Goal: Information Seeking & Learning: Understand process/instructions

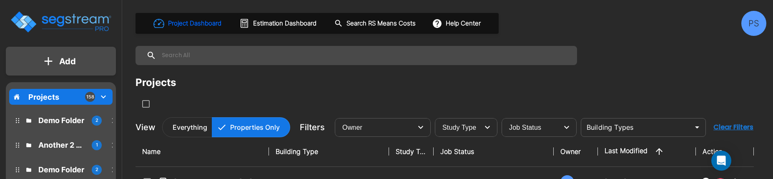
click at [473, 31] on div "Project Dashboard Estimation Dashboard Search RS Means Costs Help Center" at bounding box center [317, 23] width 363 height 21
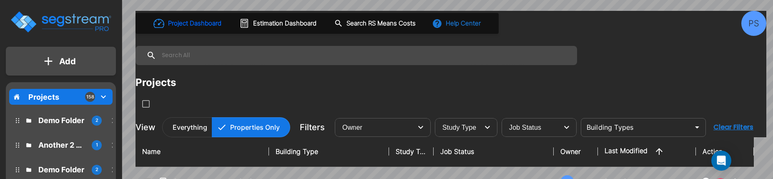
click at [461, 28] on button "Help Center" at bounding box center [457, 23] width 54 height 16
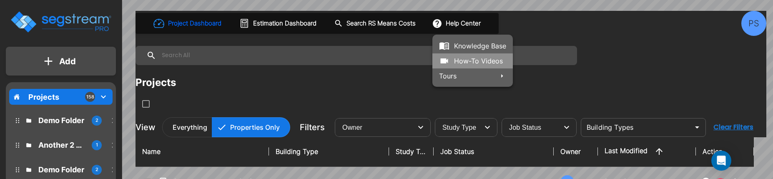
click at [470, 60] on link "How-To Videos" at bounding box center [473, 60] width 81 height 15
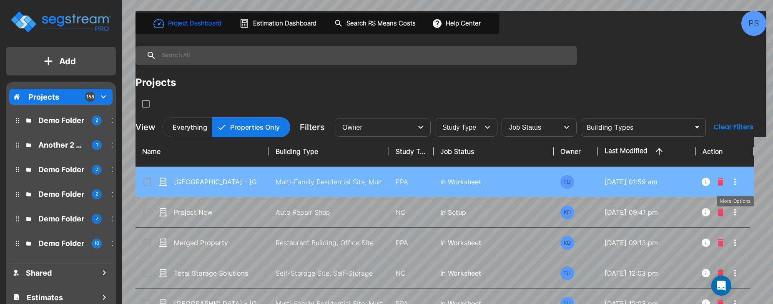
click at [733, 181] on icon "More-Options" at bounding box center [735, 182] width 10 height 10
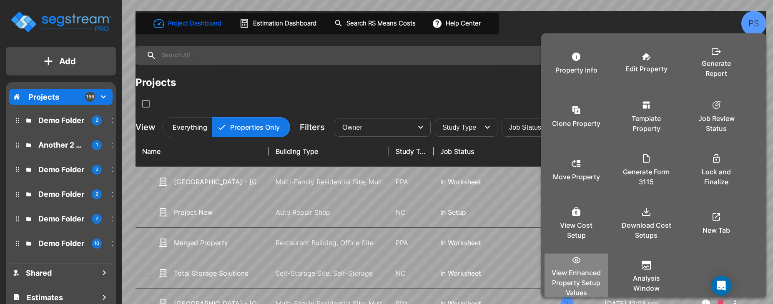
click at [583, 269] on p "View Enhanced Property Setup Values" at bounding box center [576, 283] width 50 height 30
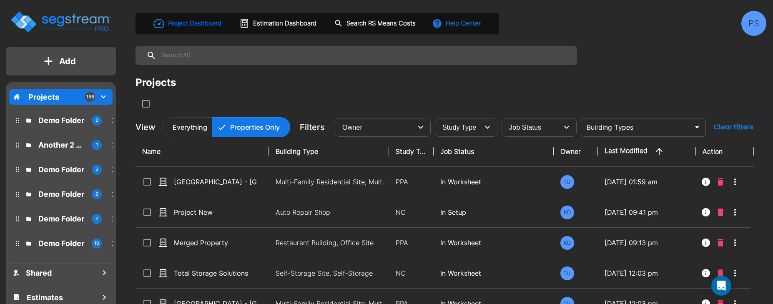
click at [452, 24] on button "Help Center" at bounding box center [457, 23] width 54 height 16
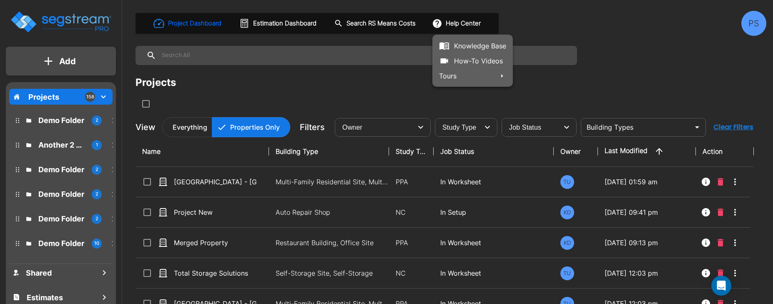
click at [469, 58] on link "How-To Videos" at bounding box center [473, 60] width 81 height 15
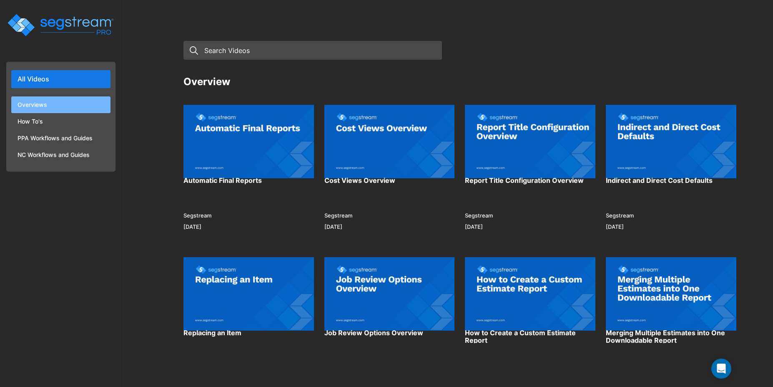
click at [58, 99] on li "Overviews" at bounding box center [60, 104] width 99 height 17
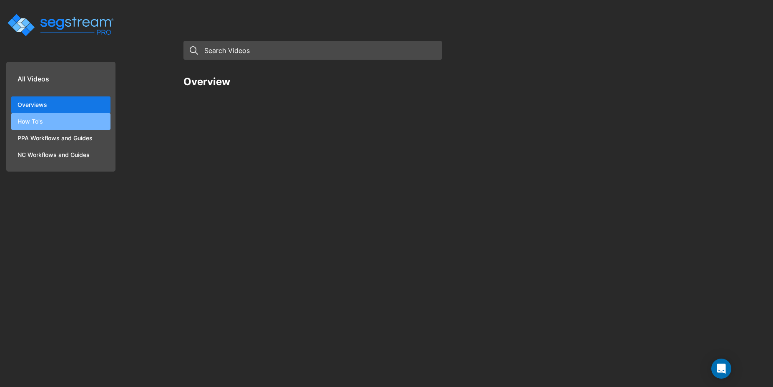
click at [48, 118] on li "How To's" at bounding box center [60, 121] width 99 height 17
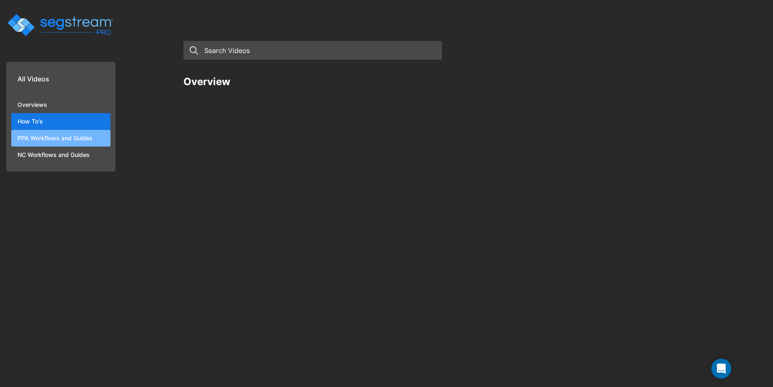
click at [50, 130] on li "PPA Workflows and Guides" at bounding box center [60, 138] width 99 height 17
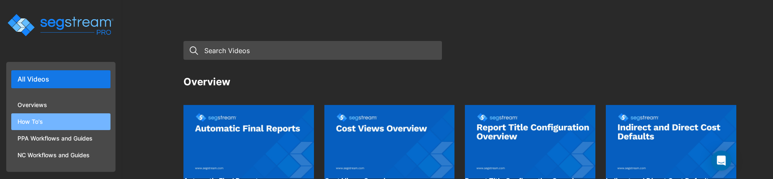
click at [45, 117] on li "How To's" at bounding box center [60, 121] width 99 height 17
